Goal: Transaction & Acquisition: Purchase product/service

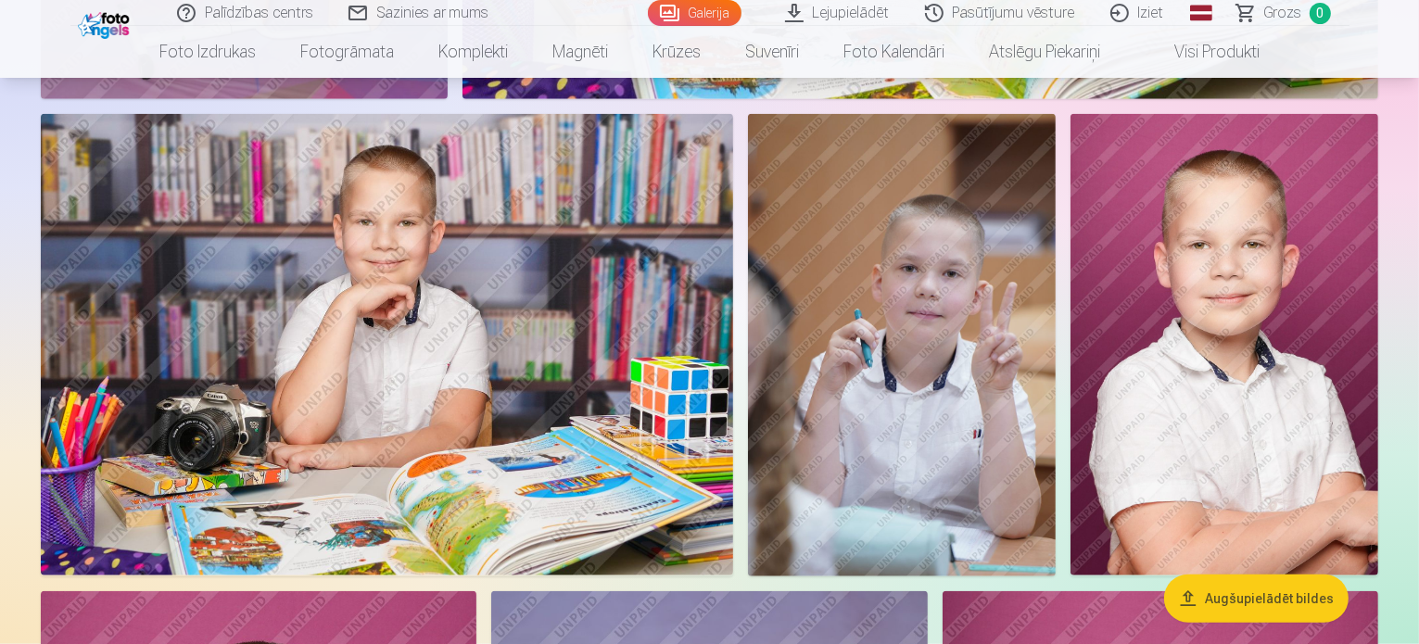
scroll to position [1205, 0]
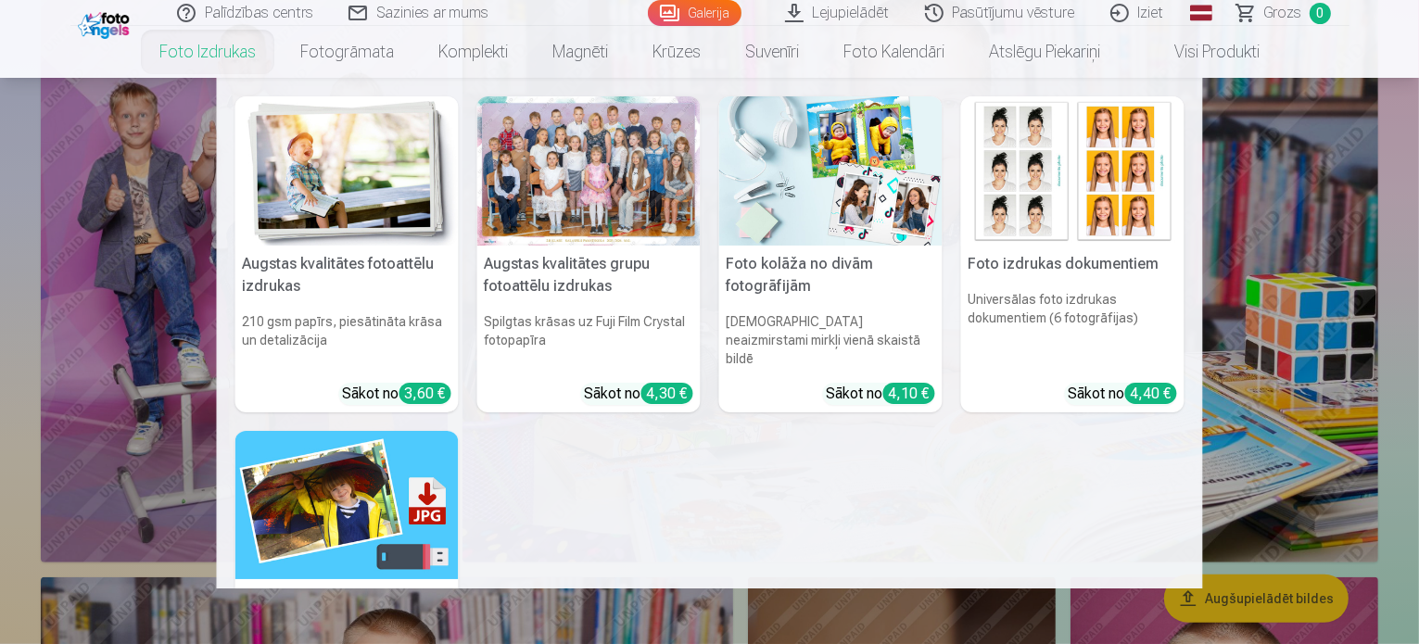
click at [184, 50] on link "Foto izdrukas" at bounding box center [207, 52] width 141 height 52
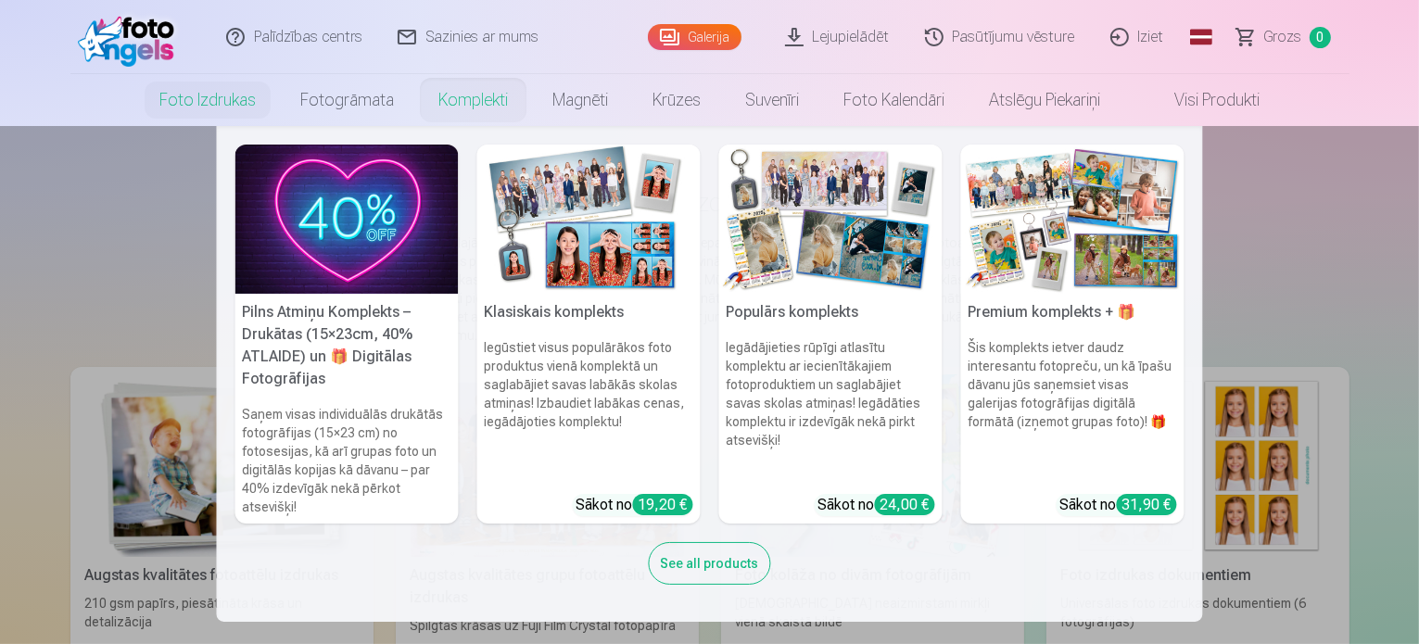
click at [476, 103] on link "Komplekti" at bounding box center [473, 100] width 114 height 52
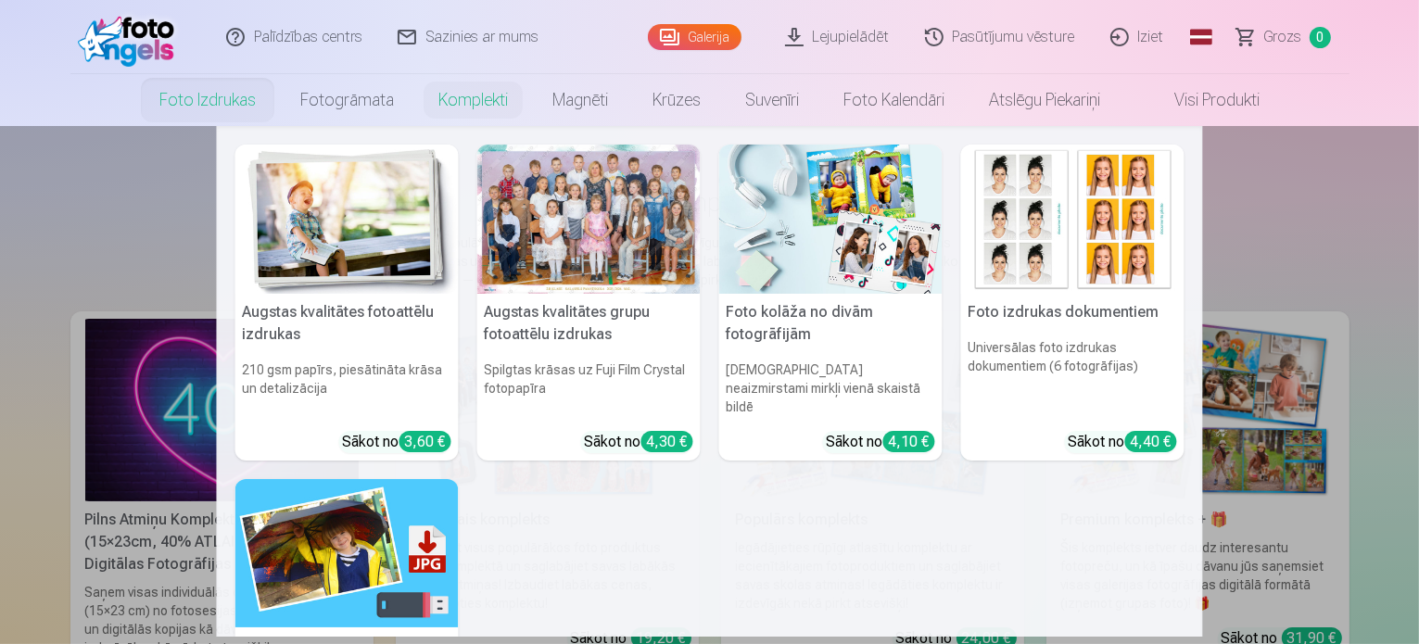
click at [232, 104] on link "Foto izdrukas" at bounding box center [207, 100] width 141 height 52
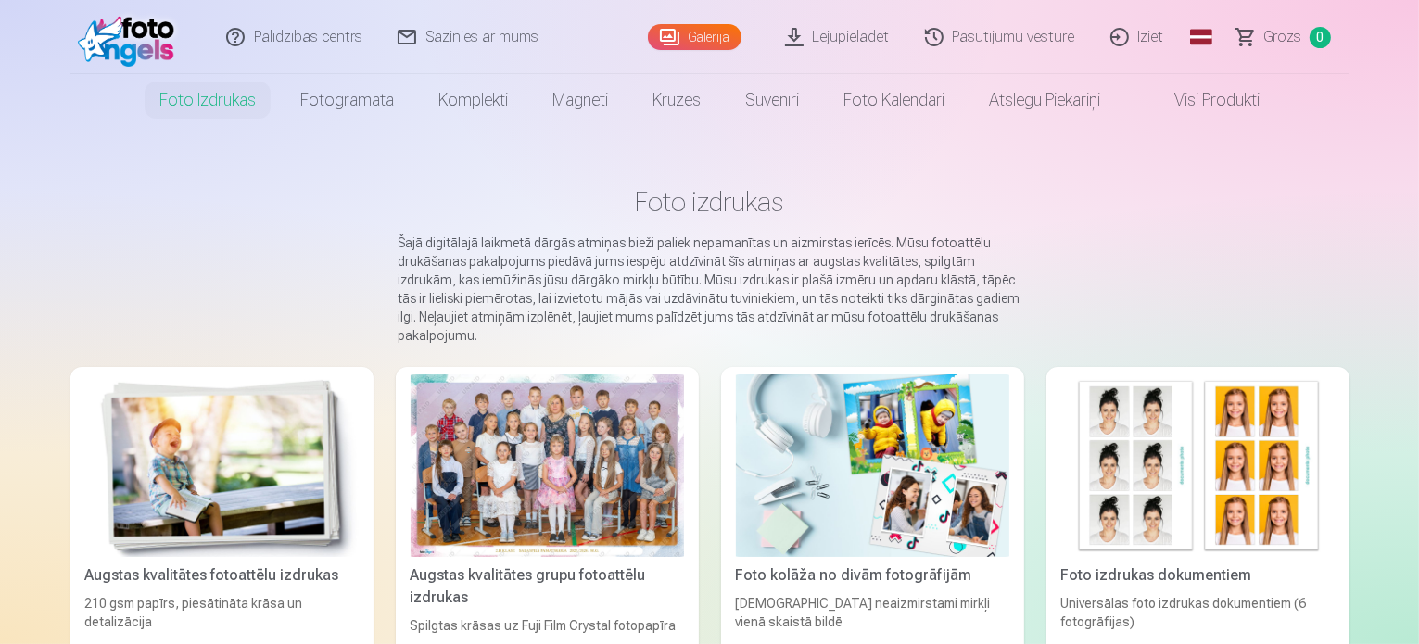
click at [1214, 98] on link "Visi produkti" at bounding box center [1202, 100] width 159 height 52
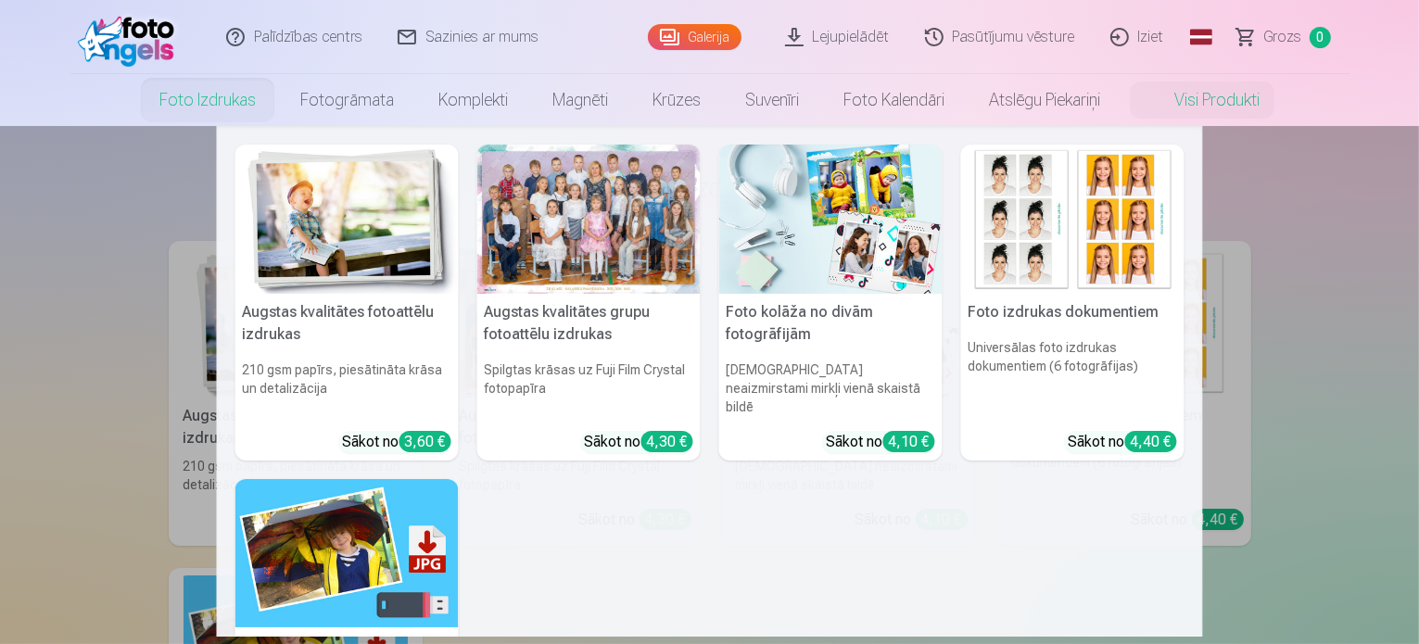
click at [210, 107] on link "Foto izdrukas" at bounding box center [207, 100] width 141 height 52
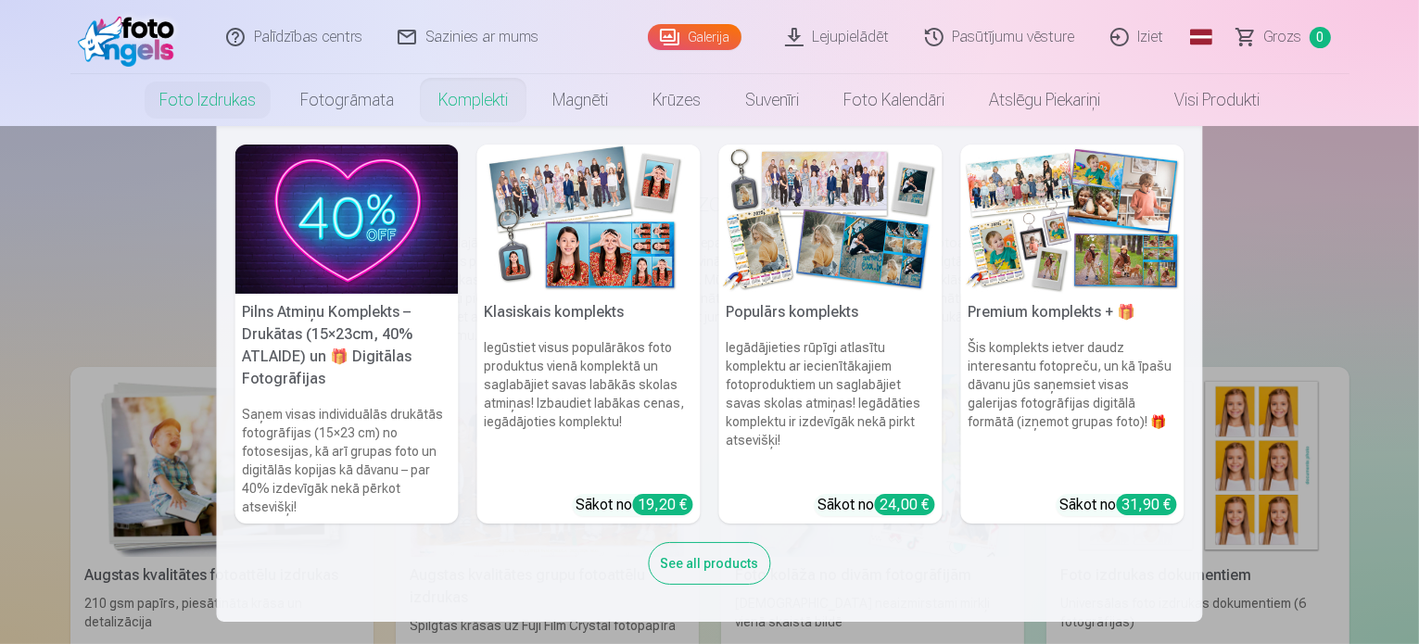
click at [471, 109] on link "Komplekti" at bounding box center [473, 100] width 114 height 52
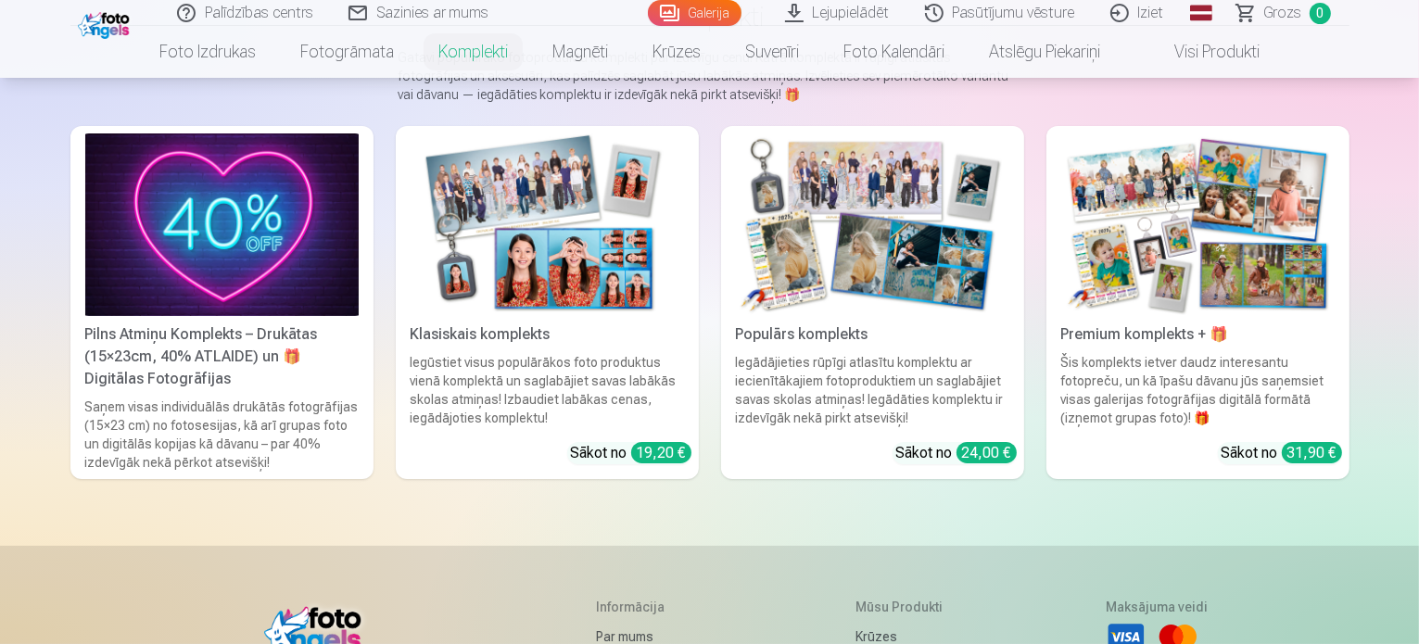
scroll to position [93, 0]
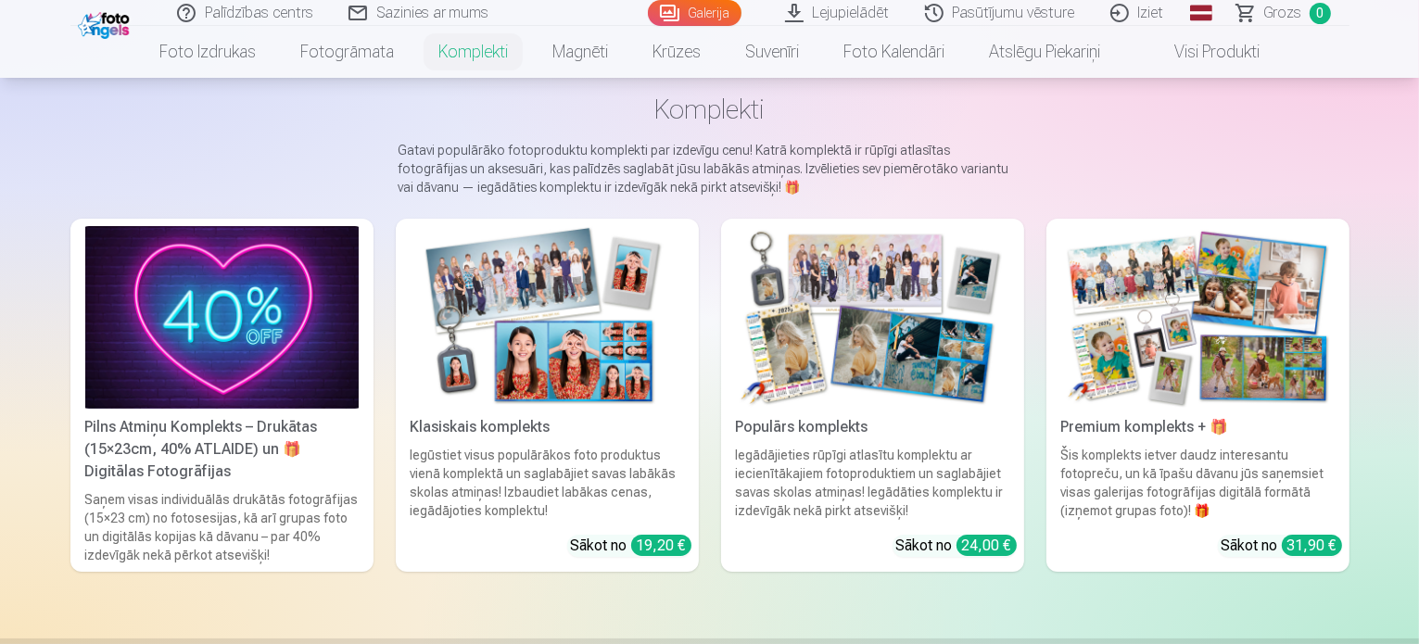
click at [545, 274] on img at bounding box center [547, 317] width 273 height 183
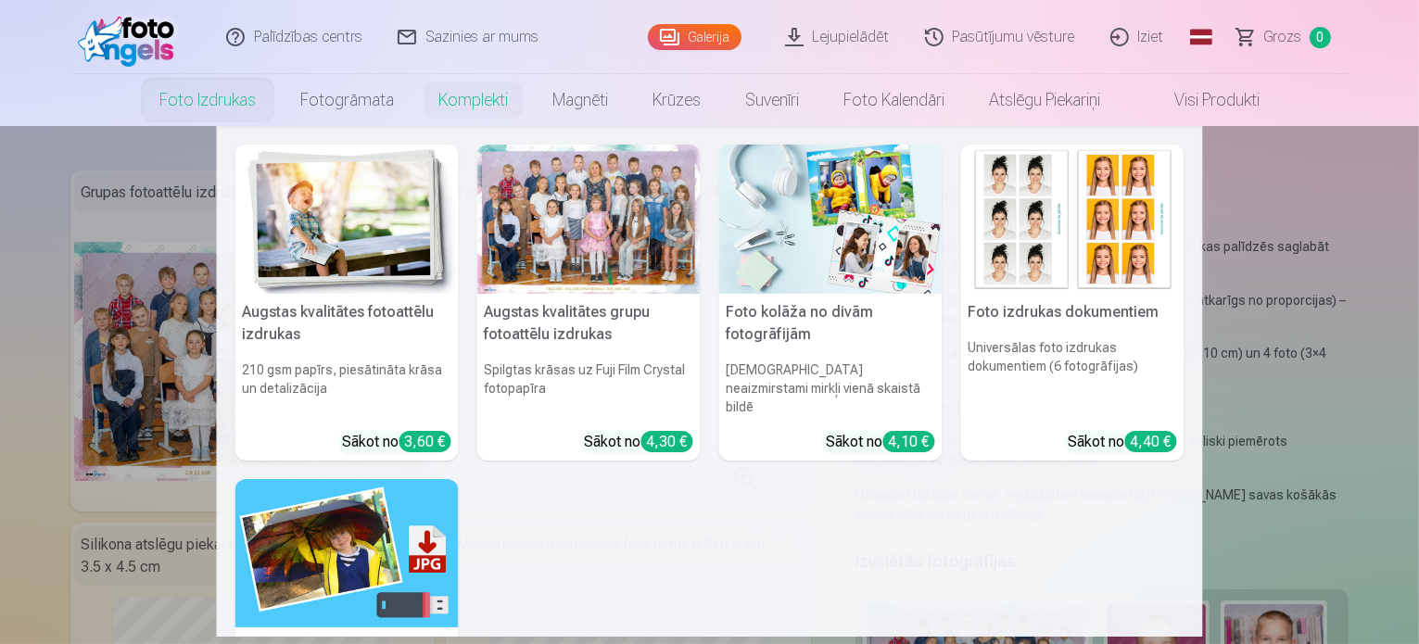
click at [225, 99] on link "Foto izdrukas" at bounding box center [207, 100] width 141 height 52
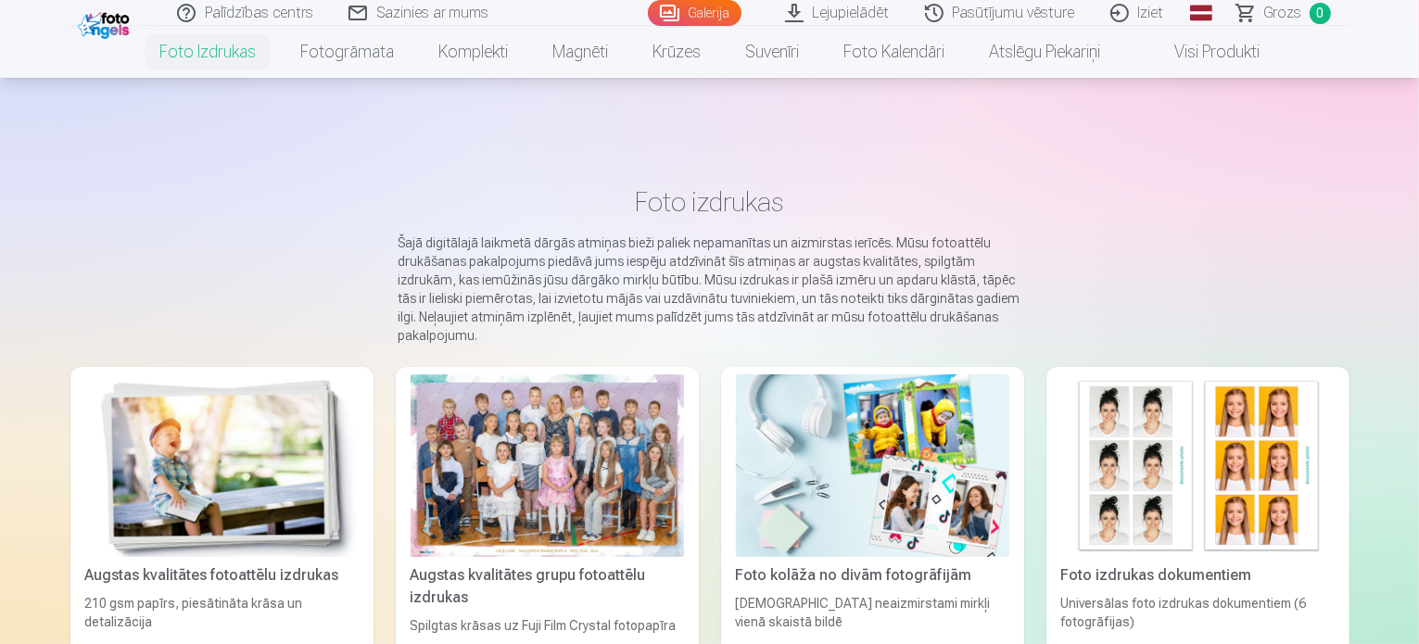
scroll to position [278, 0]
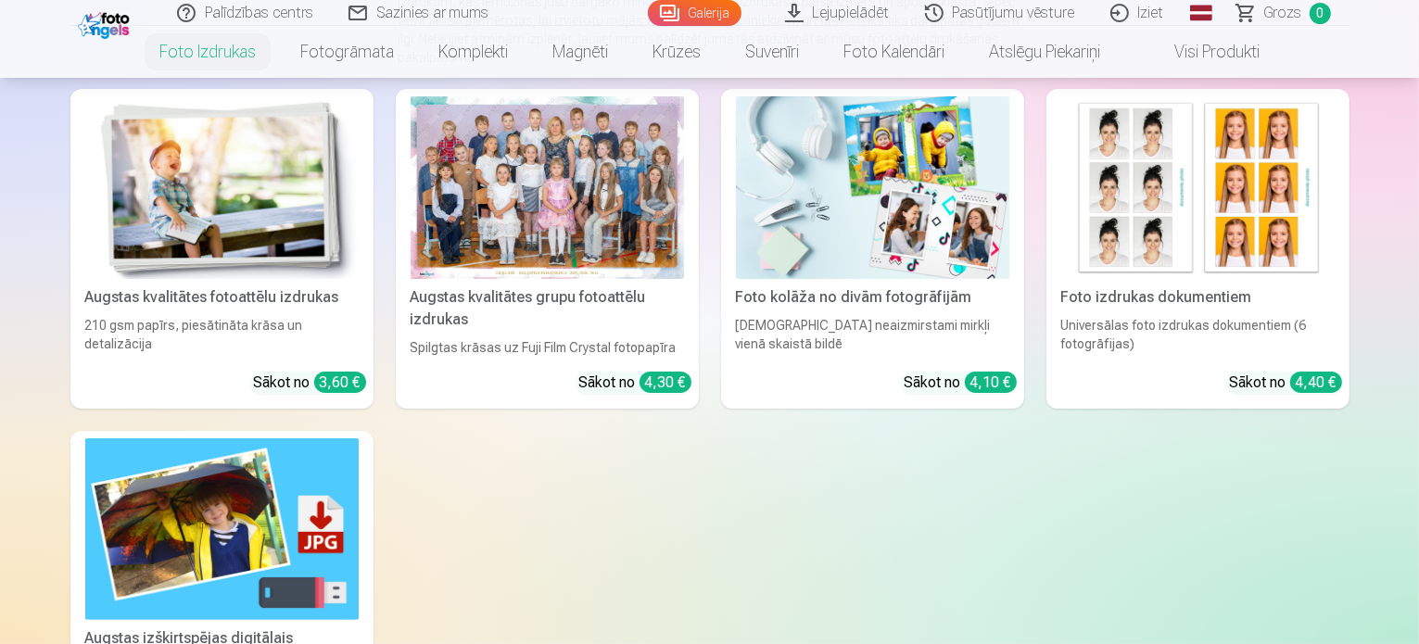
click at [229, 240] on img at bounding box center [221, 187] width 273 height 183
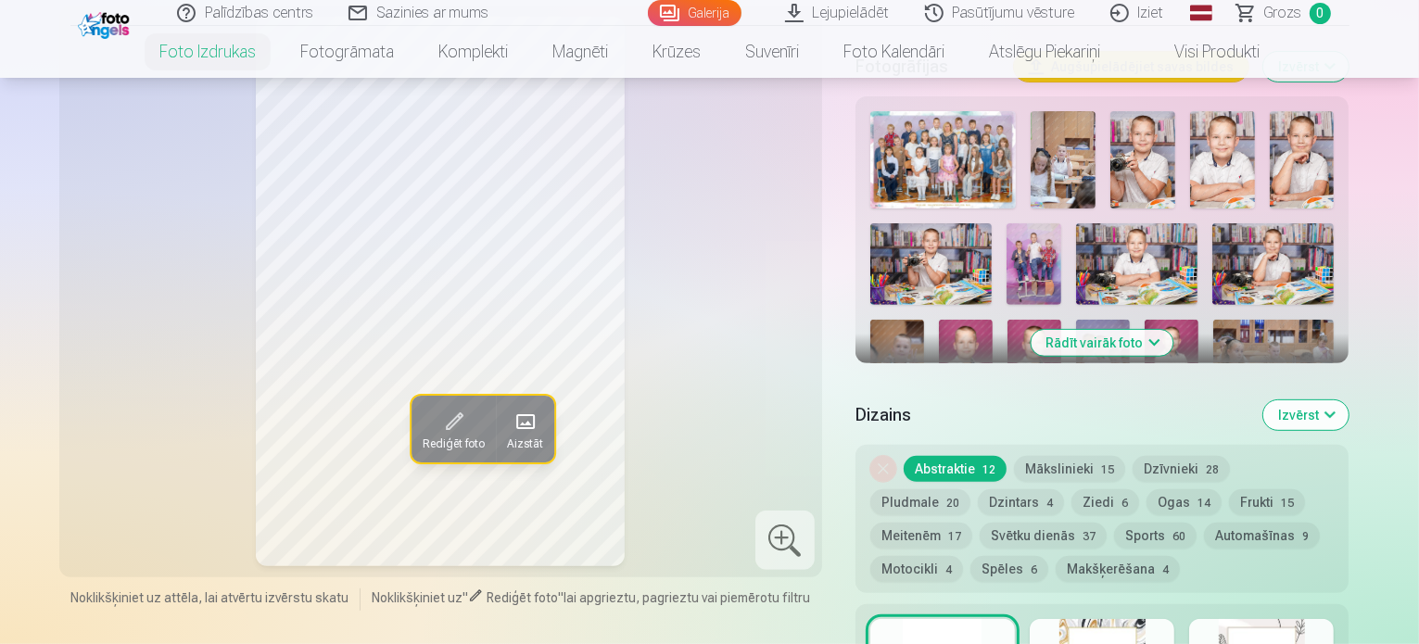
scroll to position [464, 0]
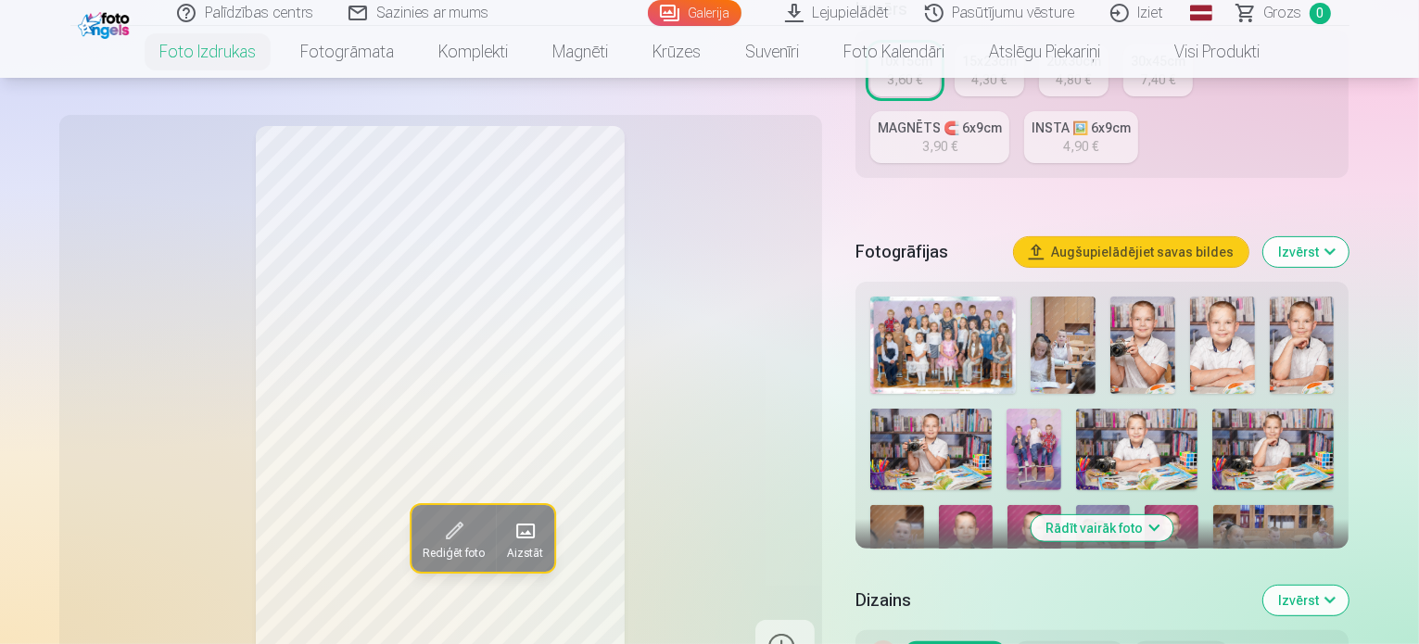
click at [992, 409] on img at bounding box center [931, 450] width 121 height 82
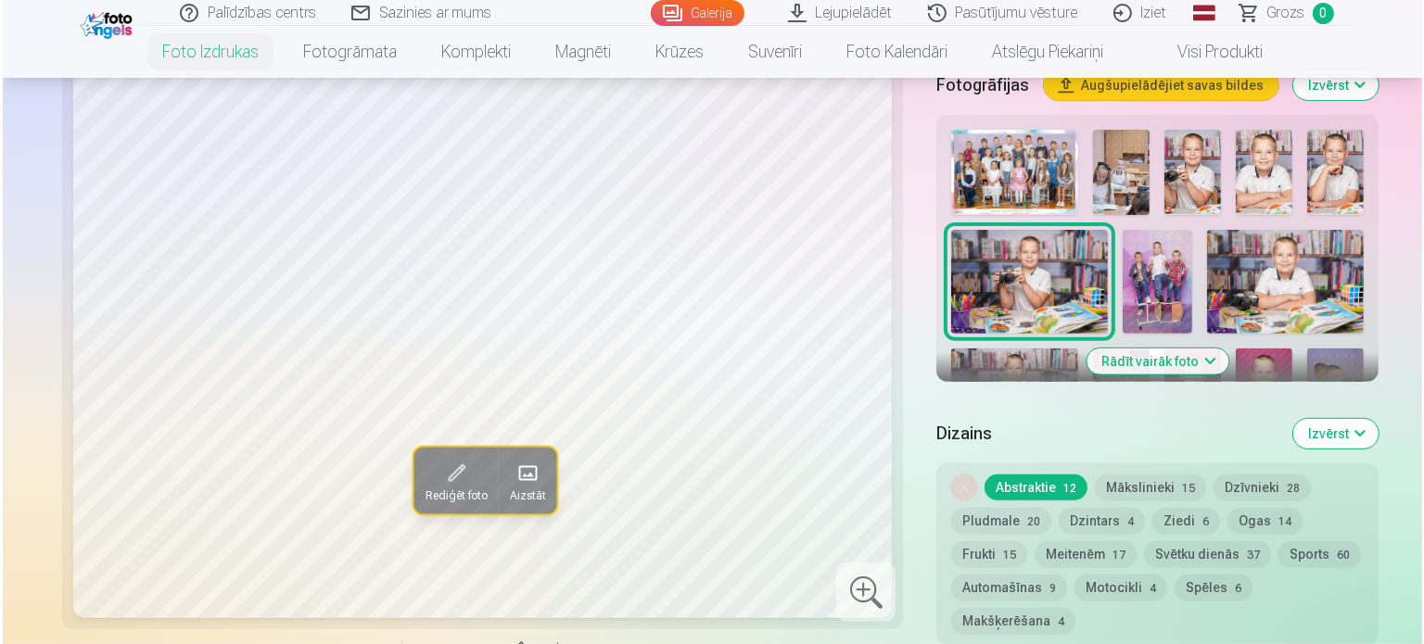
scroll to position [927, 0]
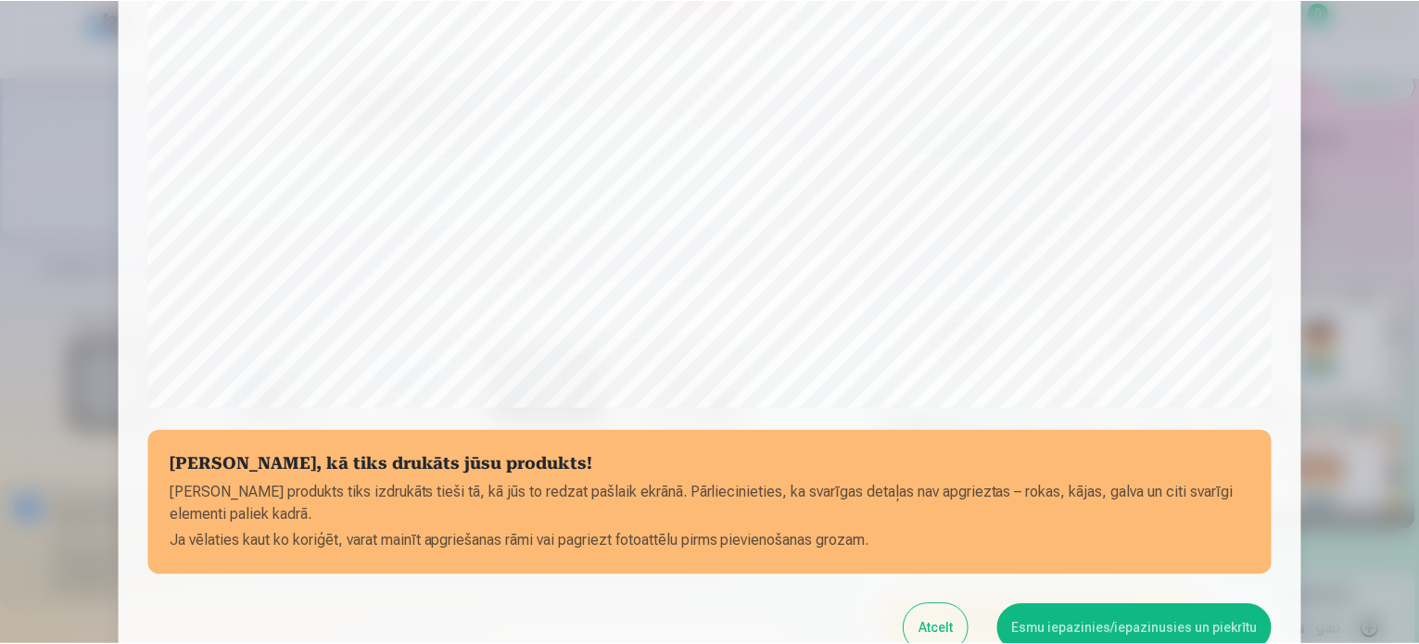
scroll to position [690, 0]
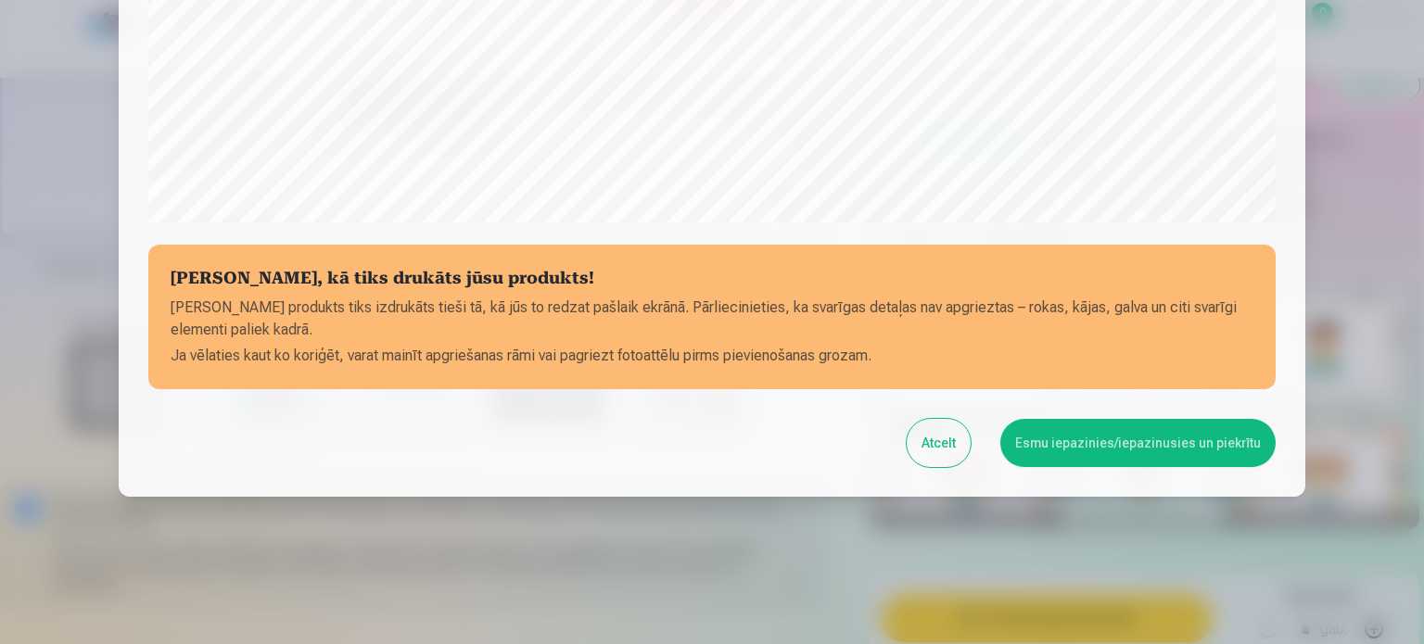
click at [1150, 440] on button "Esmu iepazinies/iepazinusies un piekrītu" at bounding box center [1137, 443] width 275 height 48
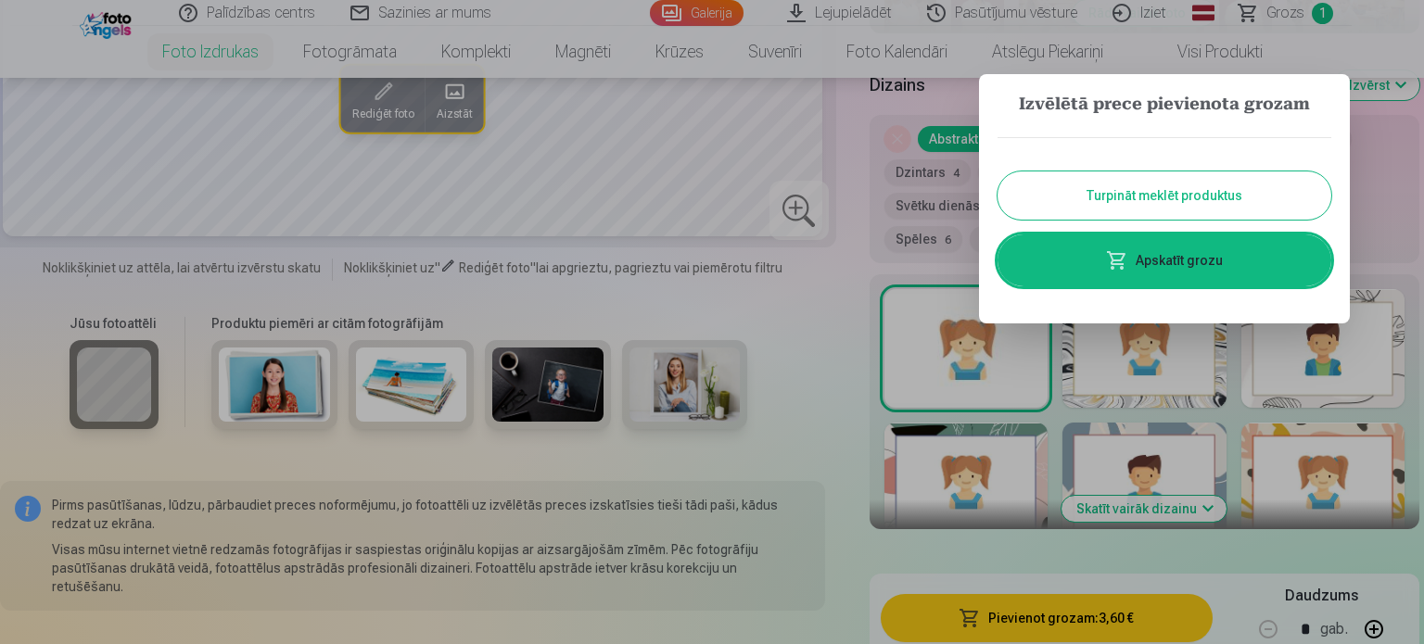
click at [1170, 191] on button "Turpināt meklēt produktus" at bounding box center [1165, 196] width 334 height 48
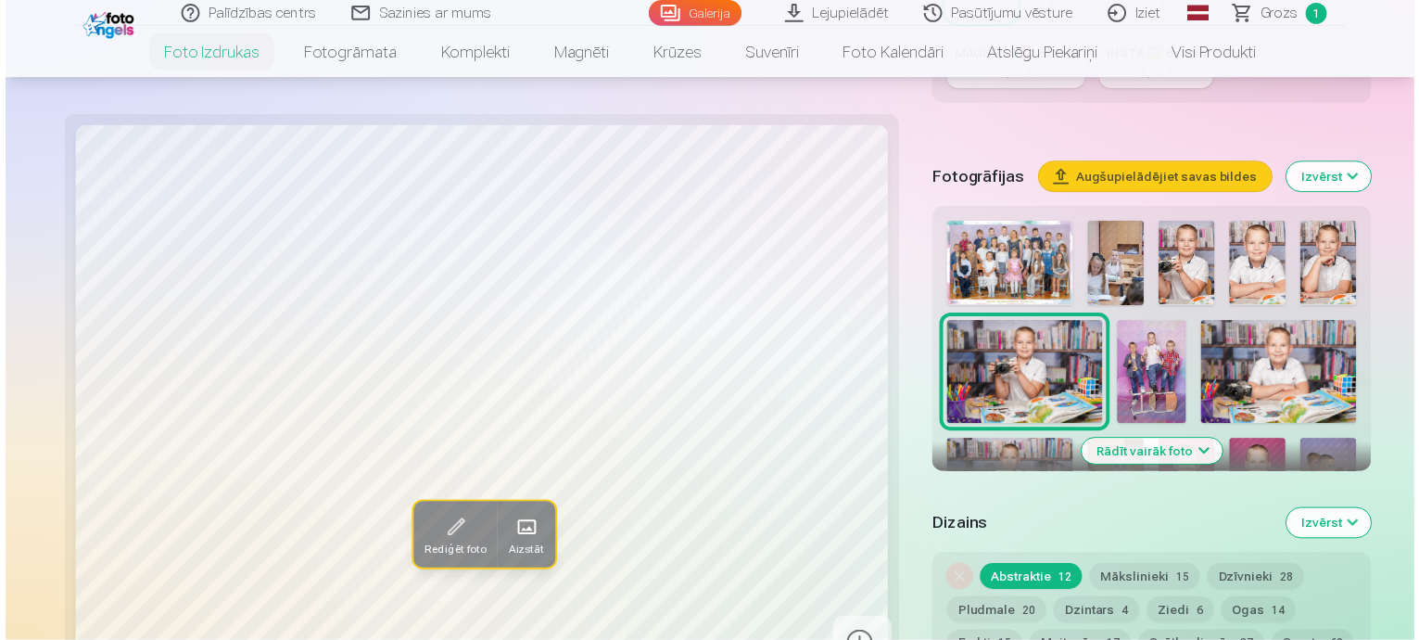
scroll to position [371, 0]
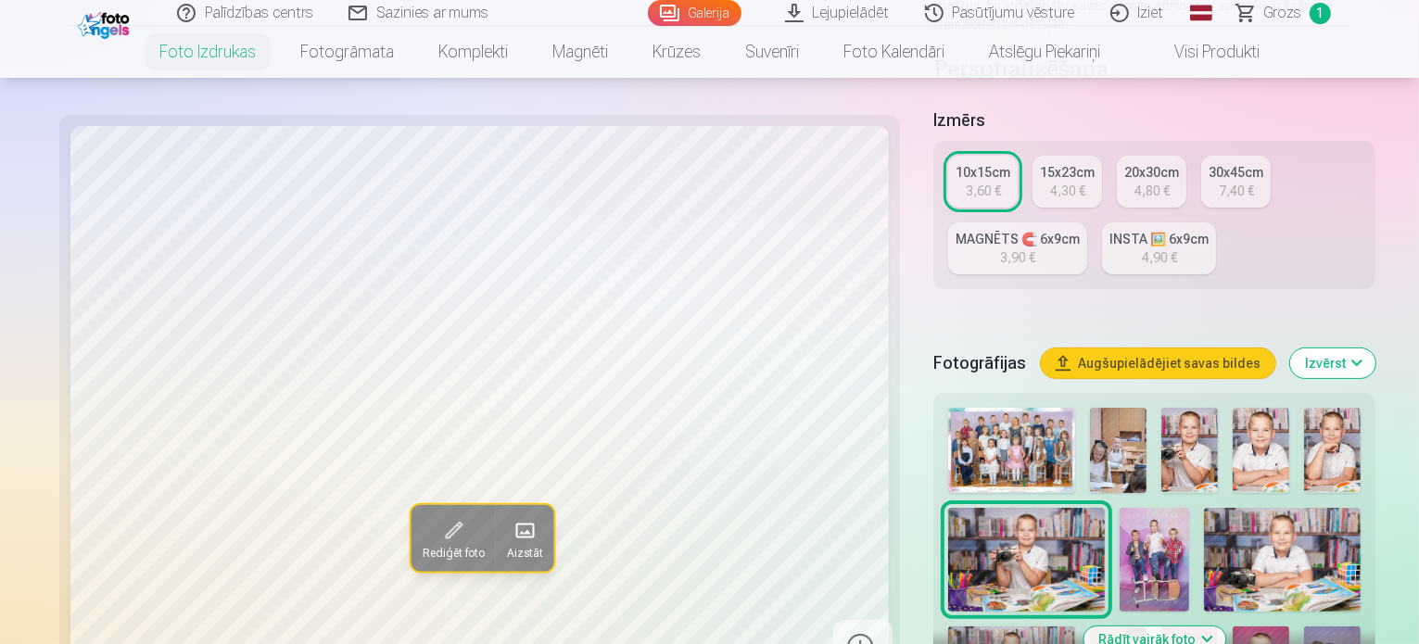
click at [948, 408] on img at bounding box center [1011, 450] width 127 height 84
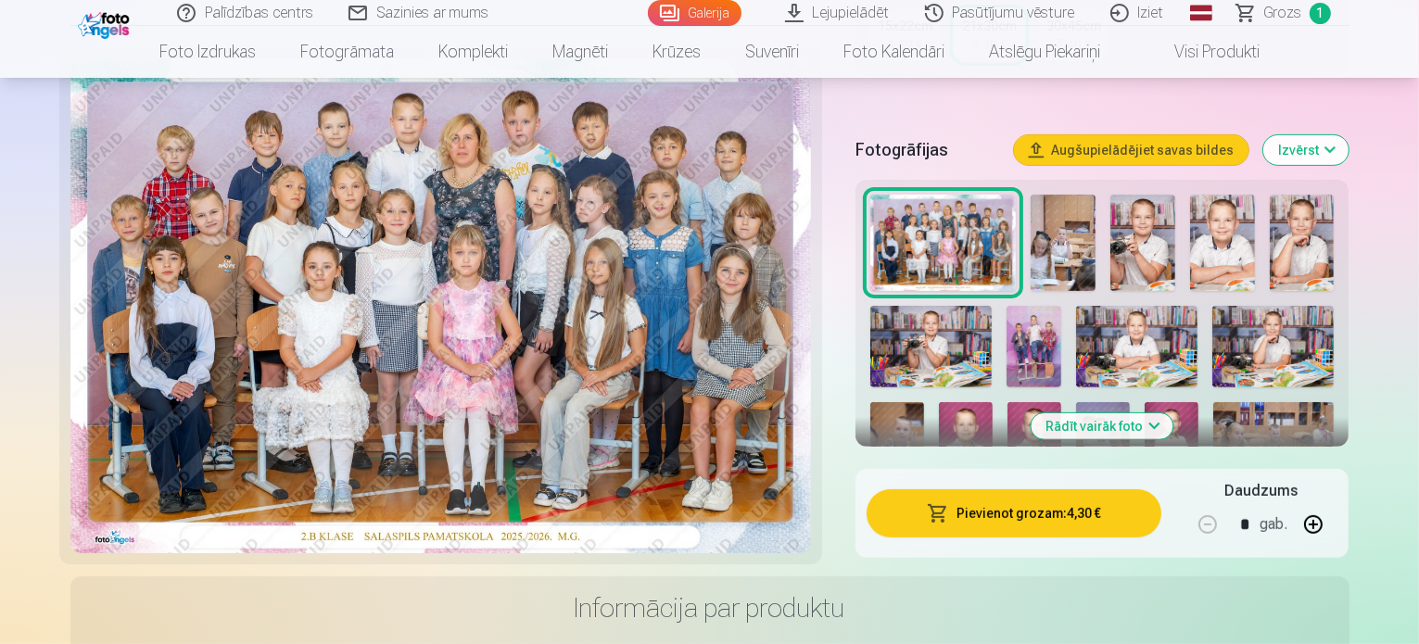
scroll to position [371, 0]
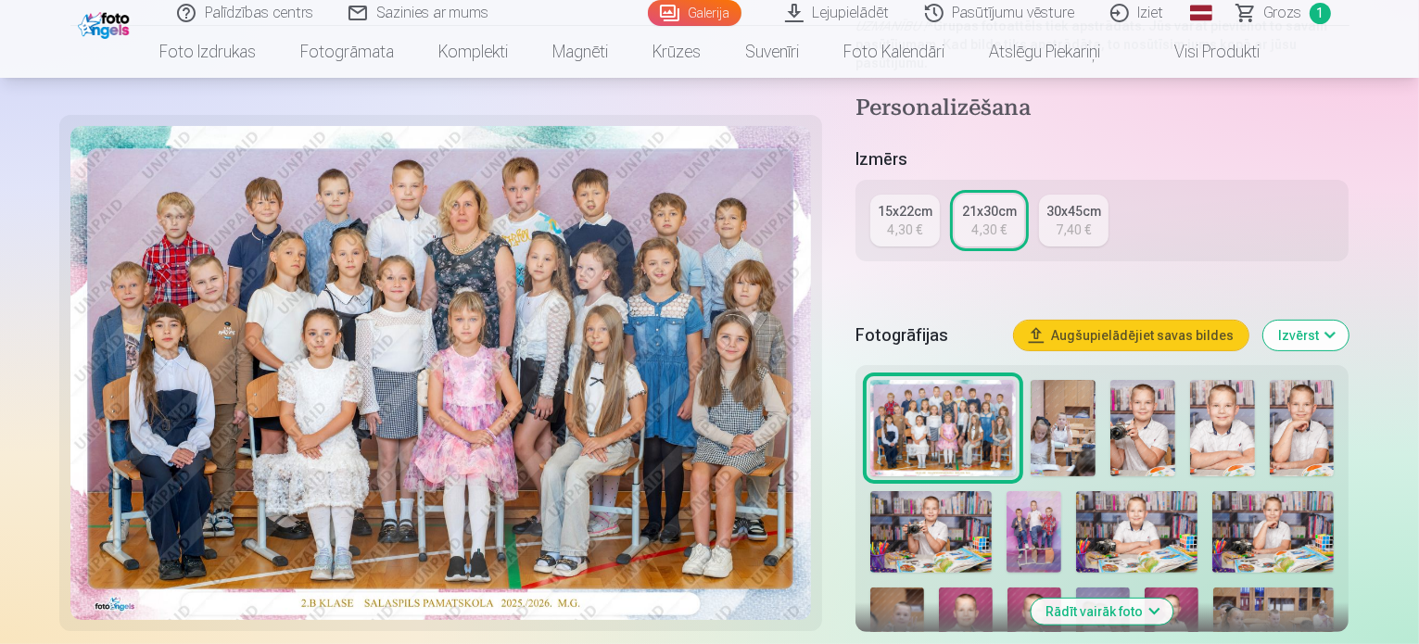
click at [922, 221] on div "4,30 €" at bounding box center [904, 230] width 35 height 19
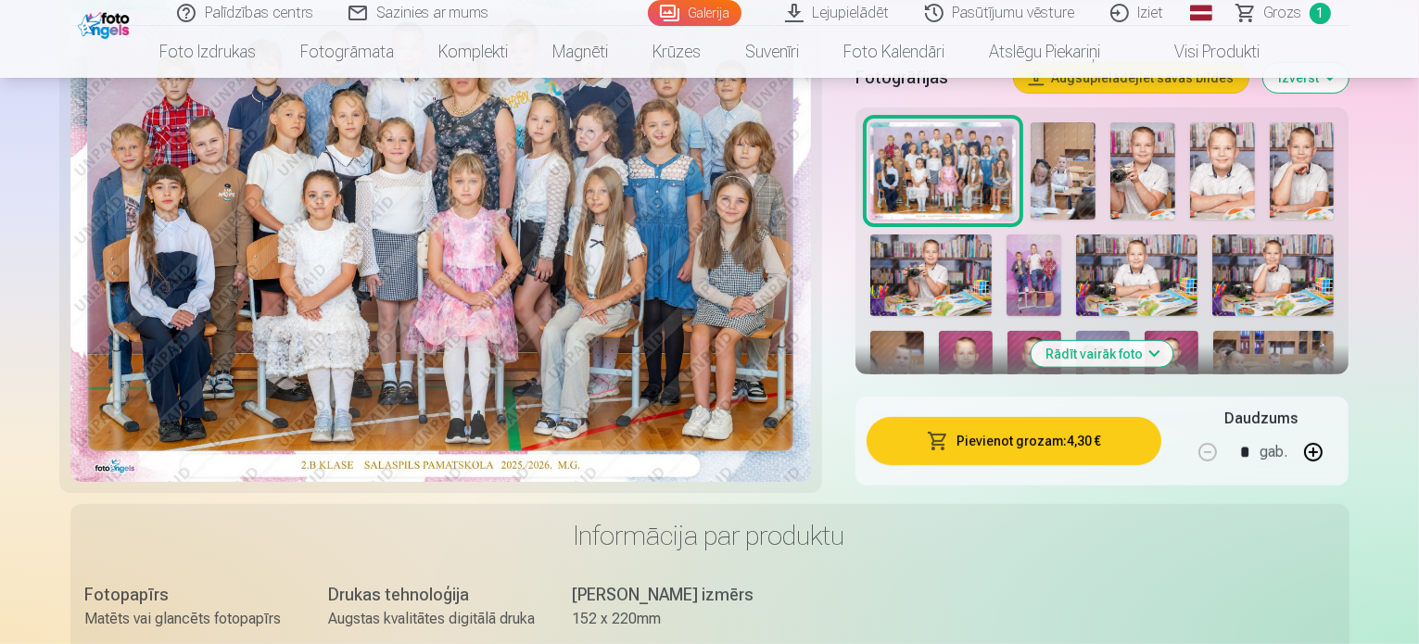
scroll to position [649, 0]
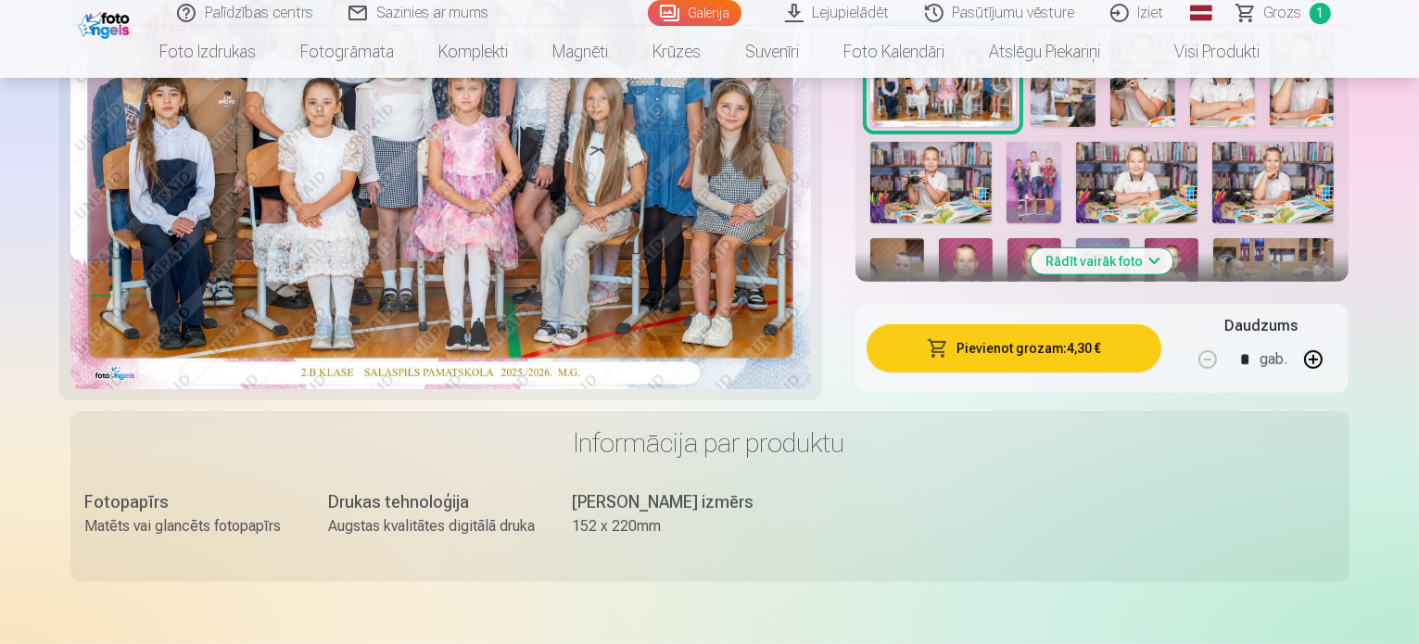
click at [1116, 332] on button "Pievienot grozam : 4,30 €" at bounding box center [1015, 348] width 296 height 48
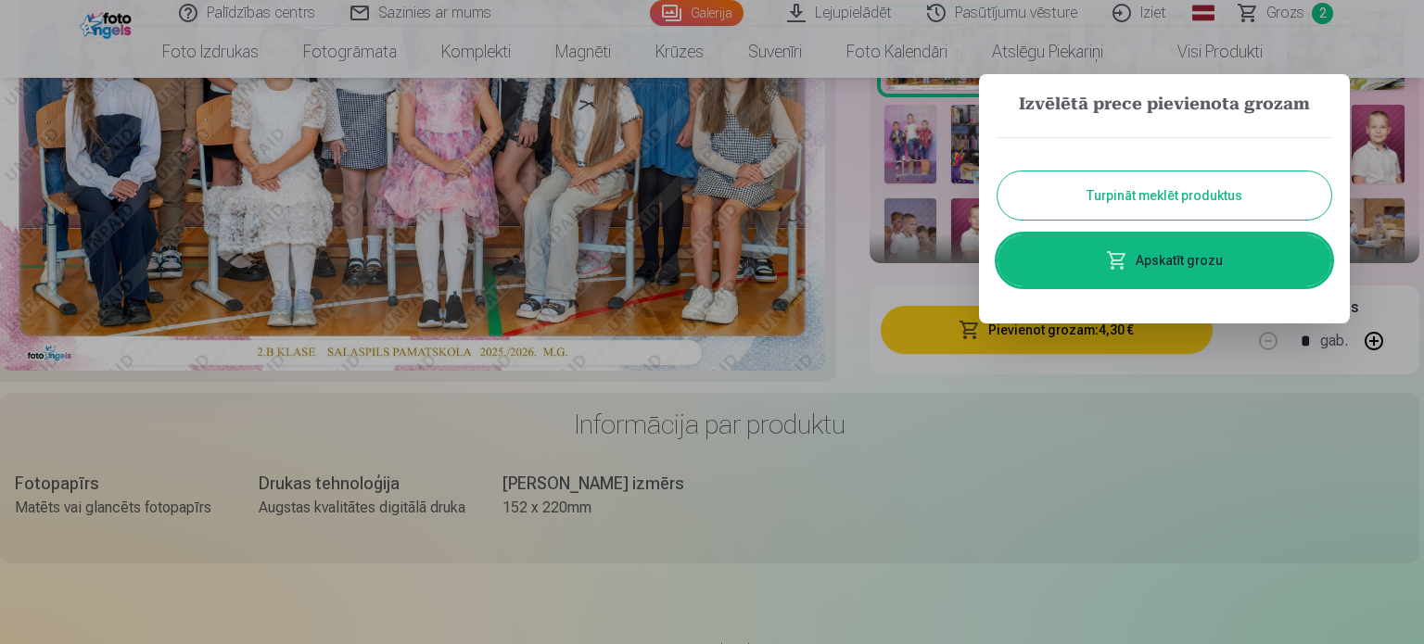
click at [1208, 203] on button "Turpināt meklēt produktus" at bounding box center [1165, 196] width 334 height 48
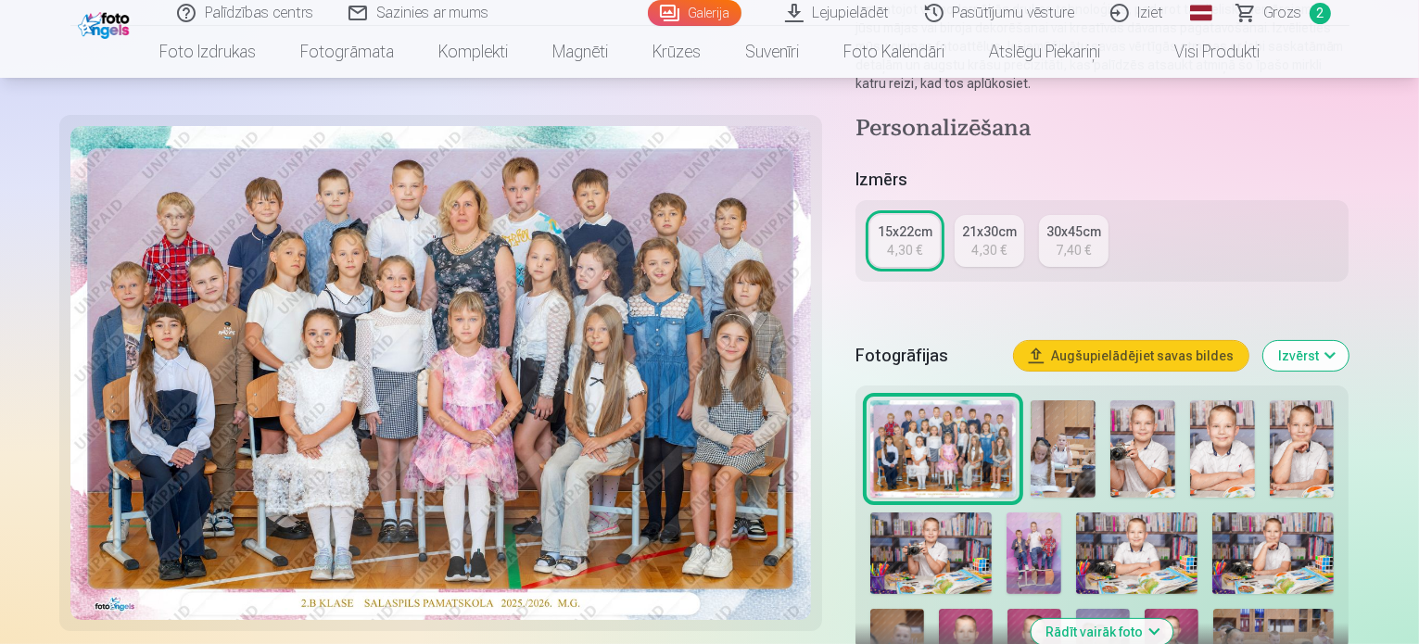
scroll to position [371, 0]
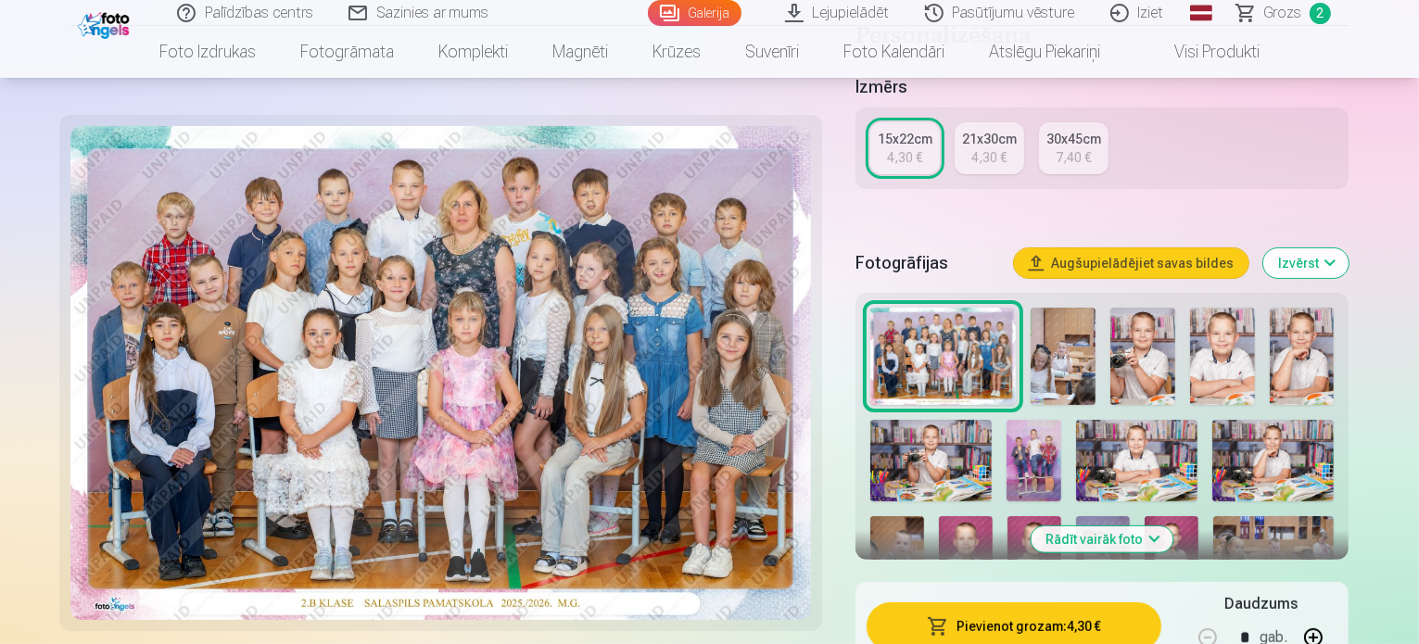
click at [1270, 332] on img at bounding box center [1302, 356] width 65 height 97
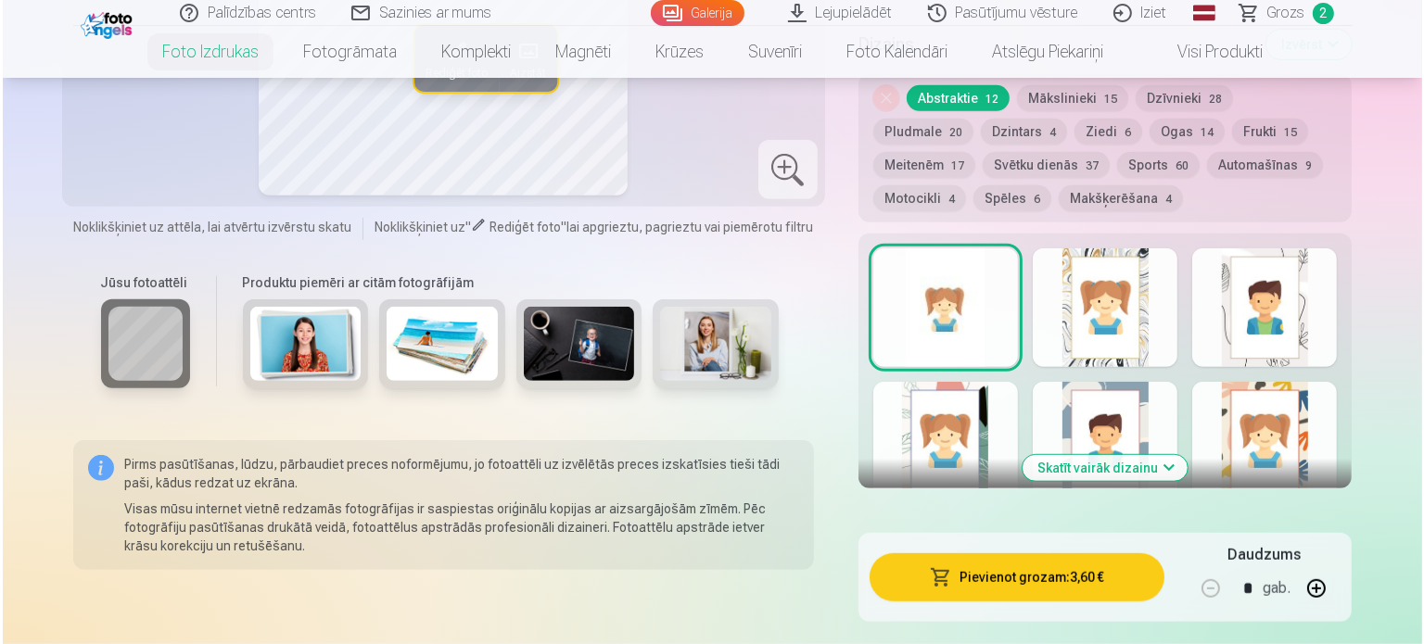
scroll to position [1113, 0]
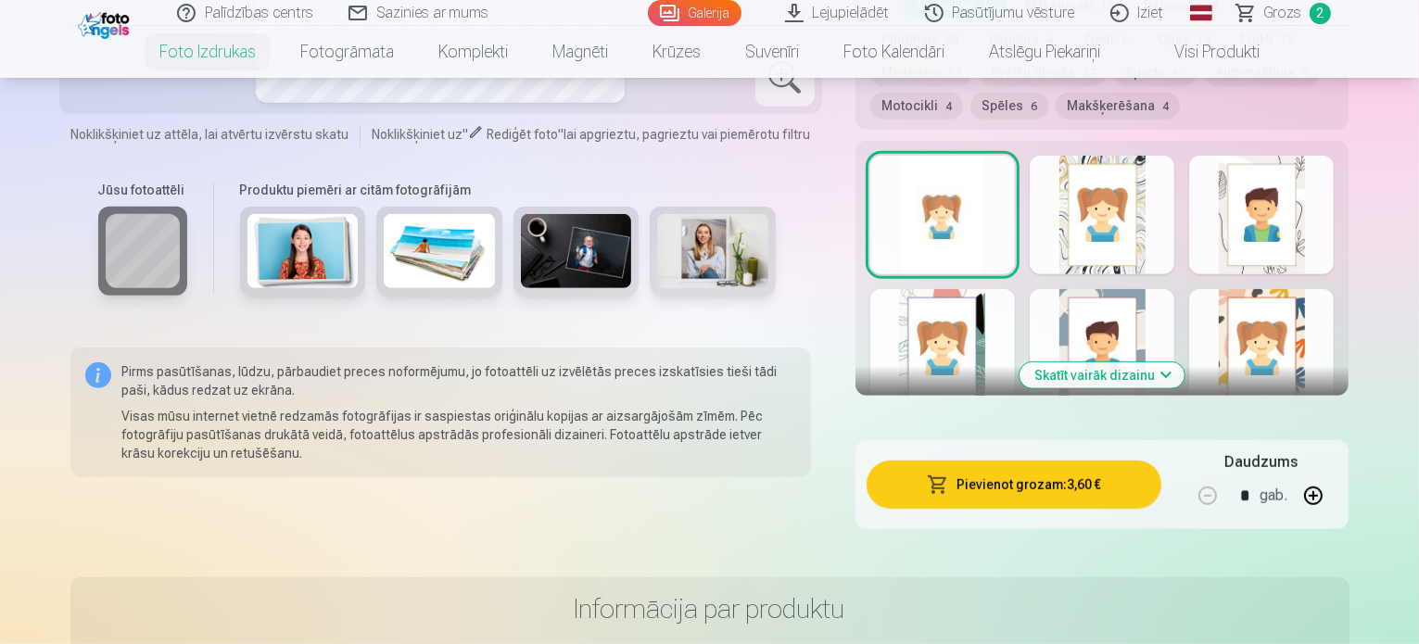
click at [1148, 461] on button "Pievienot grozam : 3,60 €" at bounding box center [1015, 485] width 296 height 48
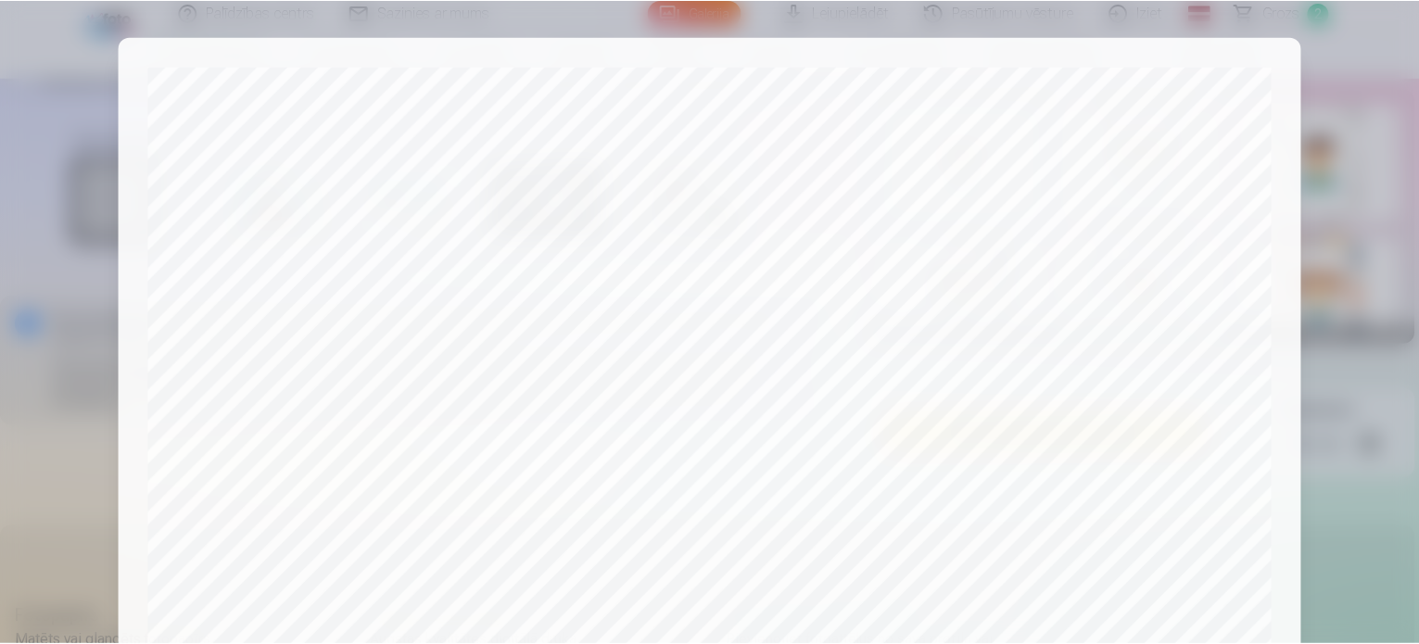
scroll to position [690, 0]
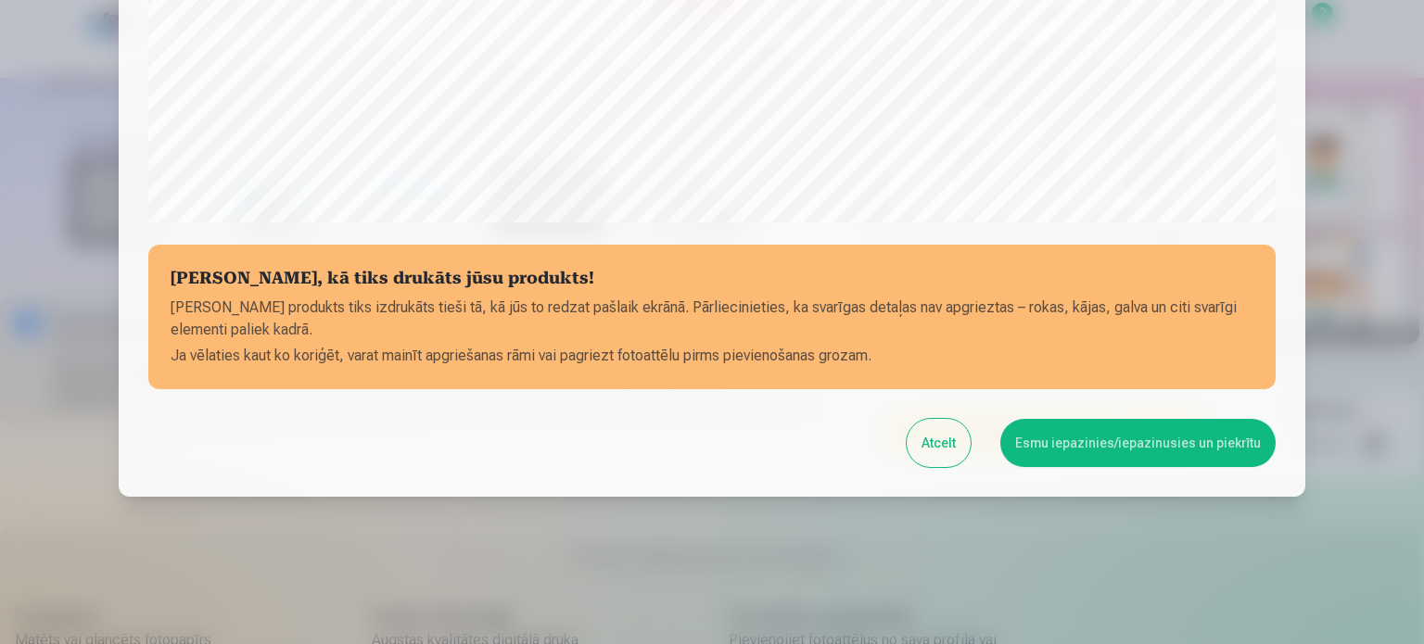
click at [1166, 444] on button "Esmu iepazinies/iepazinusies un piekrītu" at bounding box center [1137, 443] width 275 height 48
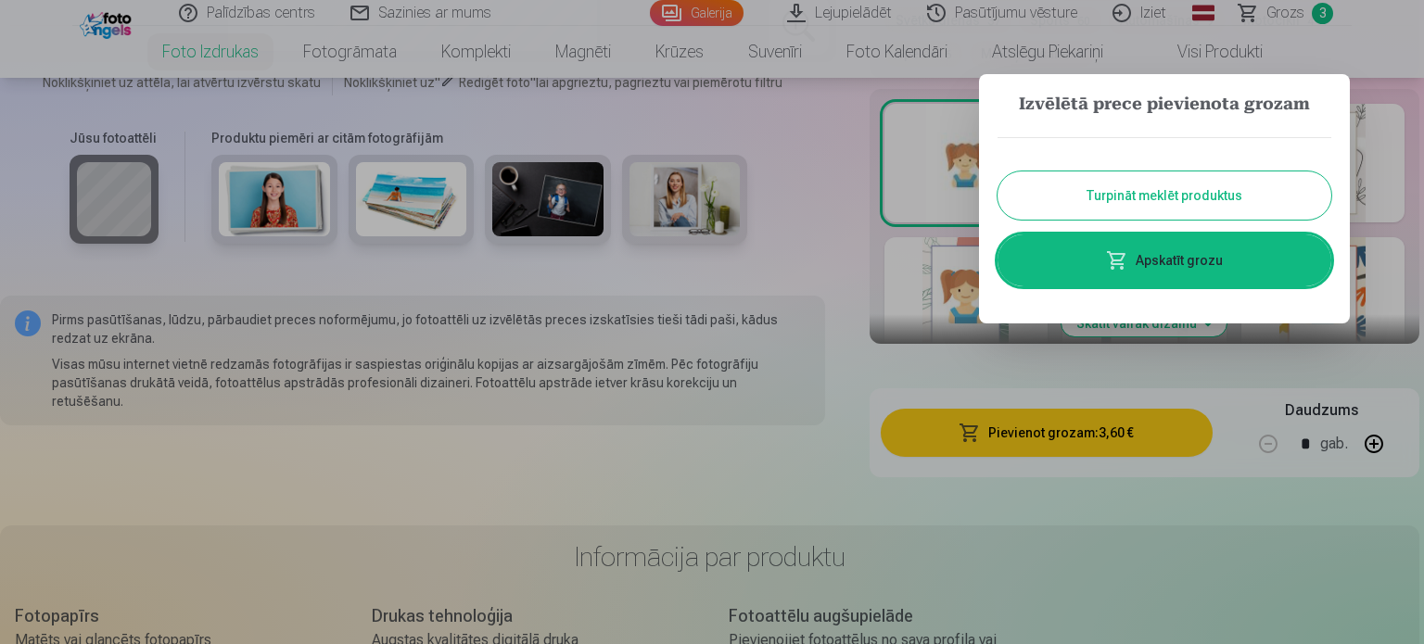
click at [1209, 278] on link "Apskatīt grozu" at bounding box center [1165, 261] width 334 height 52
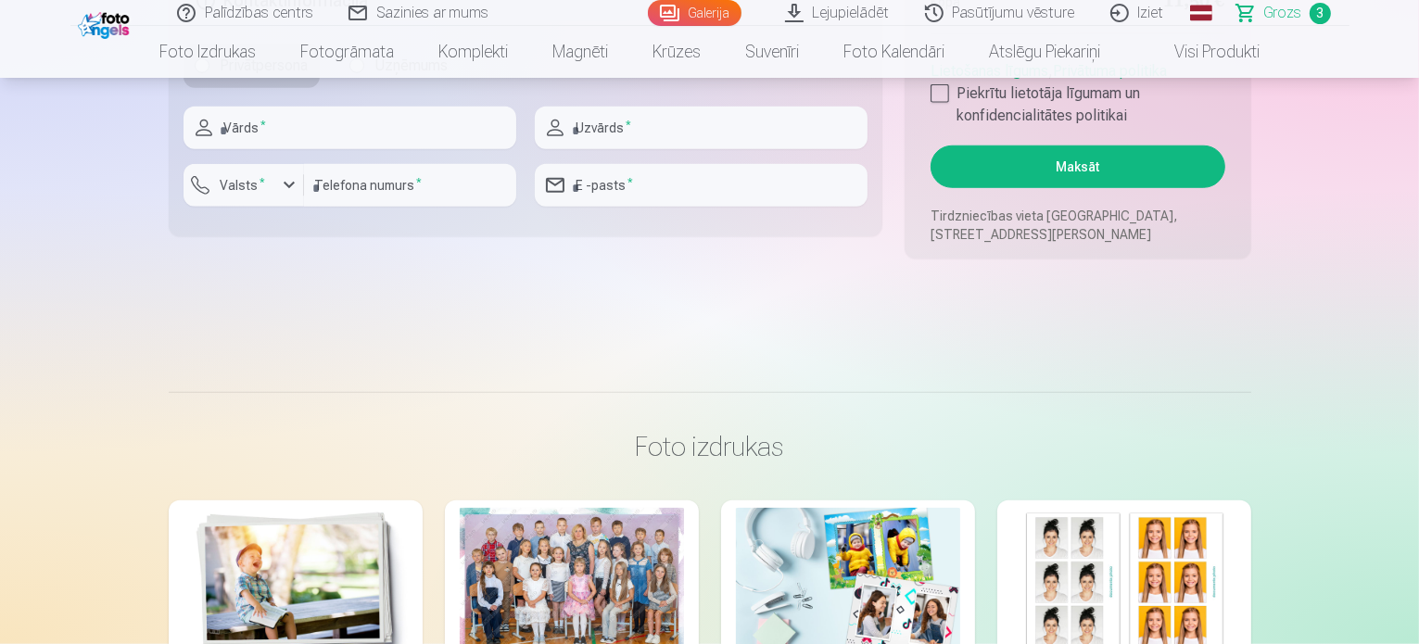
scroll to position [1391, 0]
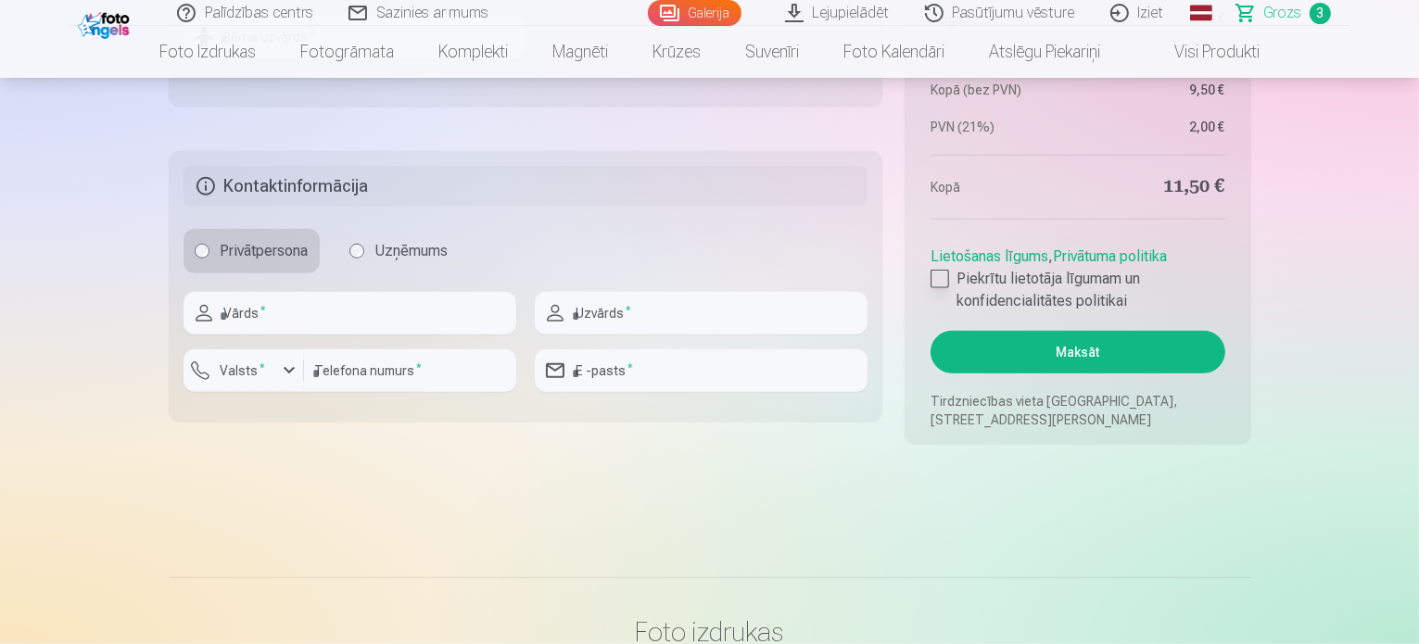
click at [950, 281] on label "Piekrītu lietotāja līgumam un konfidencialitātes politikai" at bounding box center [1078, 290] width 294 height 45
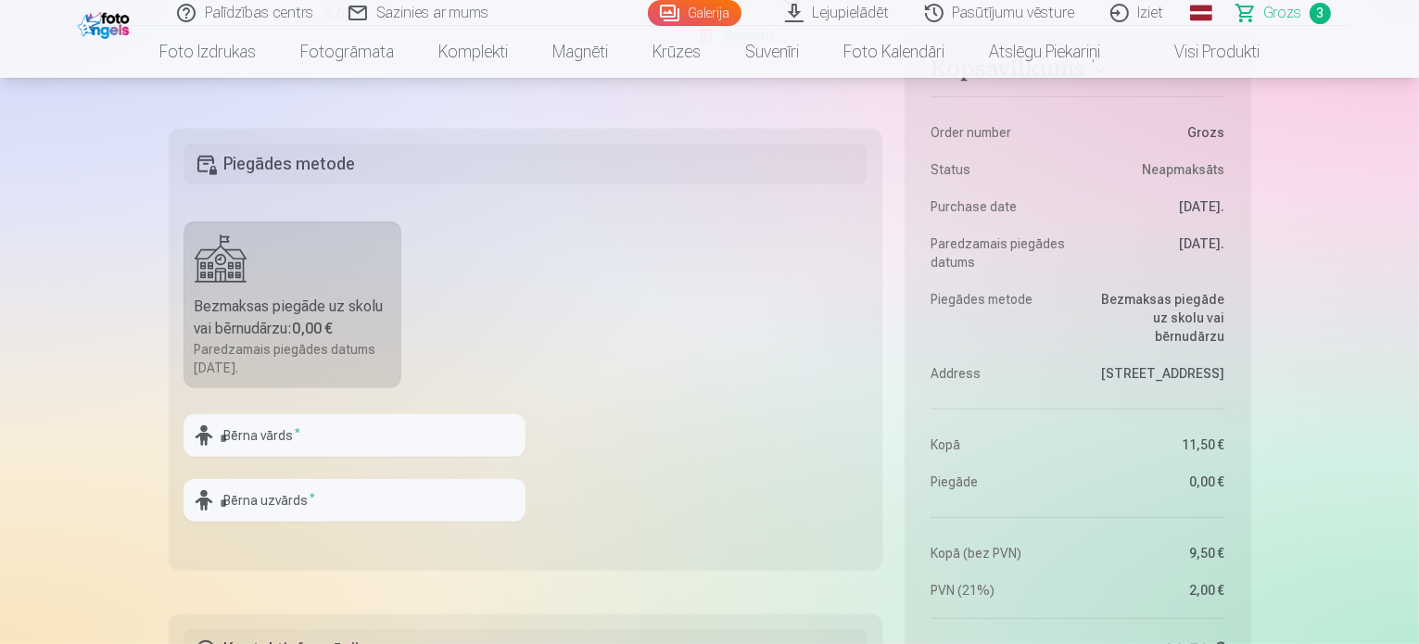
scroll to position [742, 0]
